Goal: Browse casually

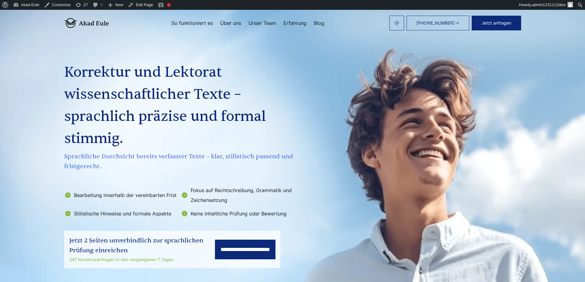
click at [315, 49] on div "**********" at bounding box center [293, 150] width 472 height 236
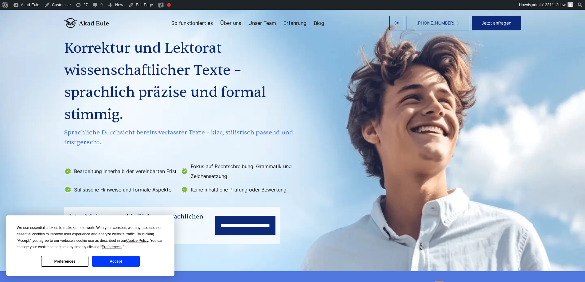
scroll to position [37, 0]
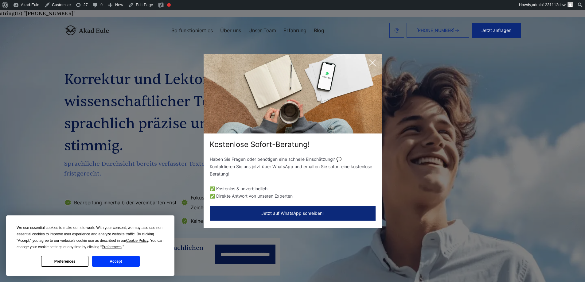
click at [376, 60] on icon at bounding box center [372, 63] width 12 height 12
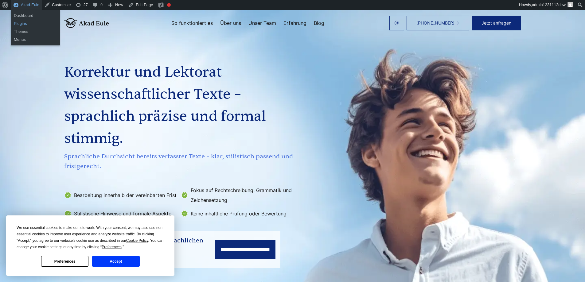
click at [28, 23] on link "Plugins" at bounding box center [35, 24] width 49 height 8
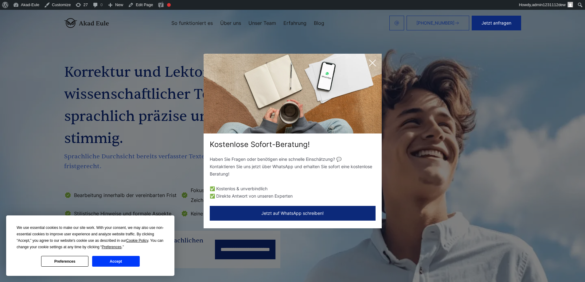
click at [376, 64] on icon at bounding box center [372, 63] width 12 height 12
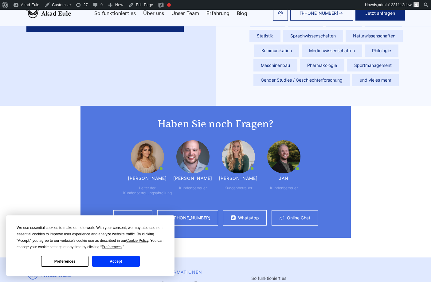
scroll to position [1667, 0]
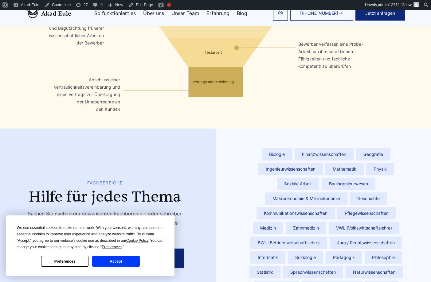
scroll to position [1223, 0]
